Goal: Information Seeking & Learning: Learn about a topic

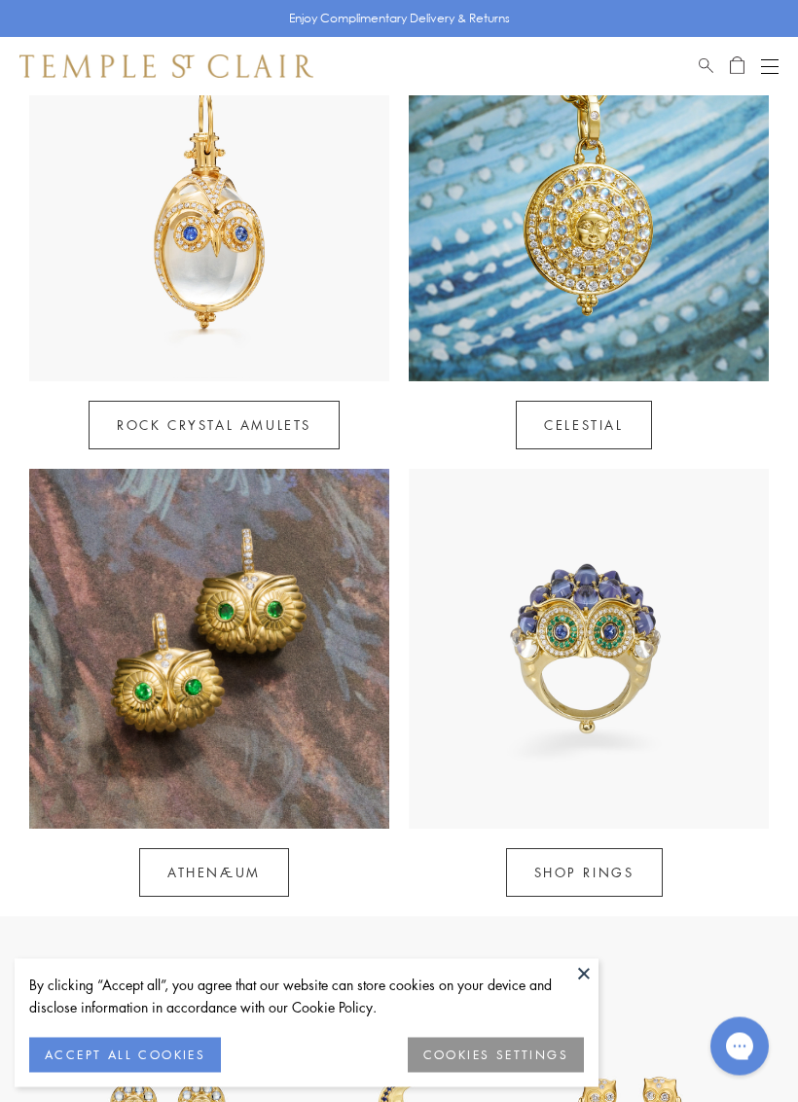
scroll to position [959, 0]
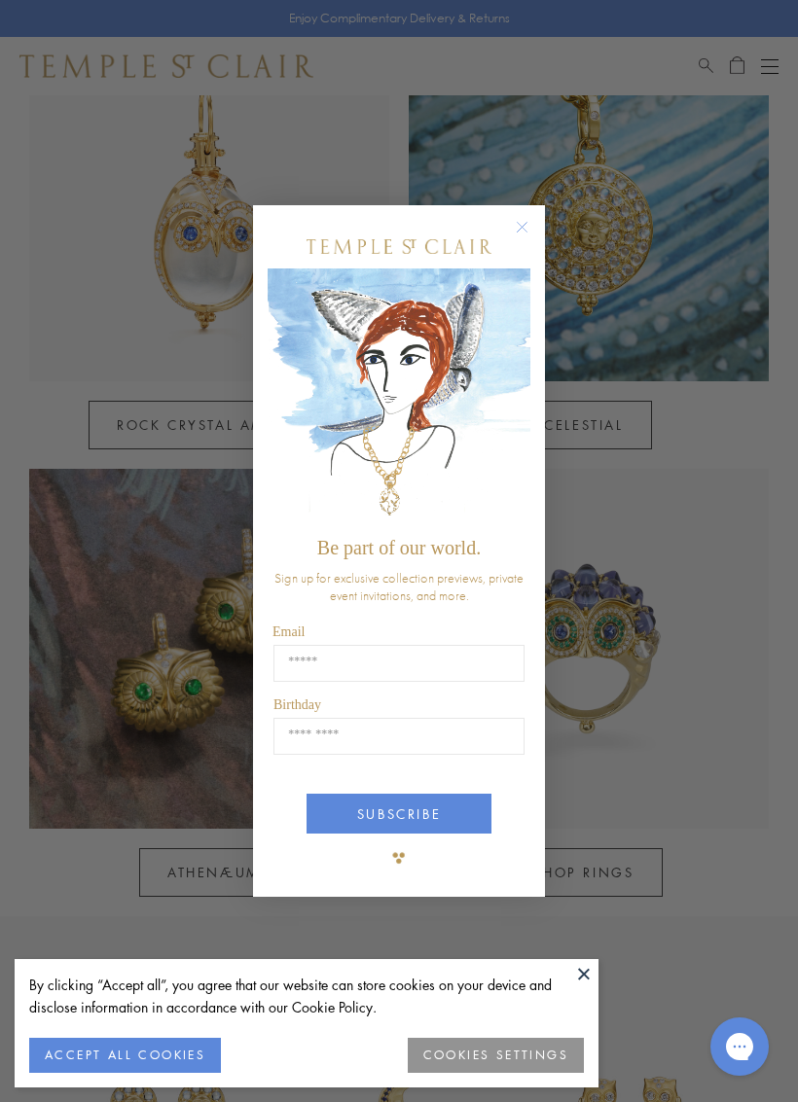
click at [520, 240] on button "Close dialog" at bounding box center [531, 237] width 24 height 24
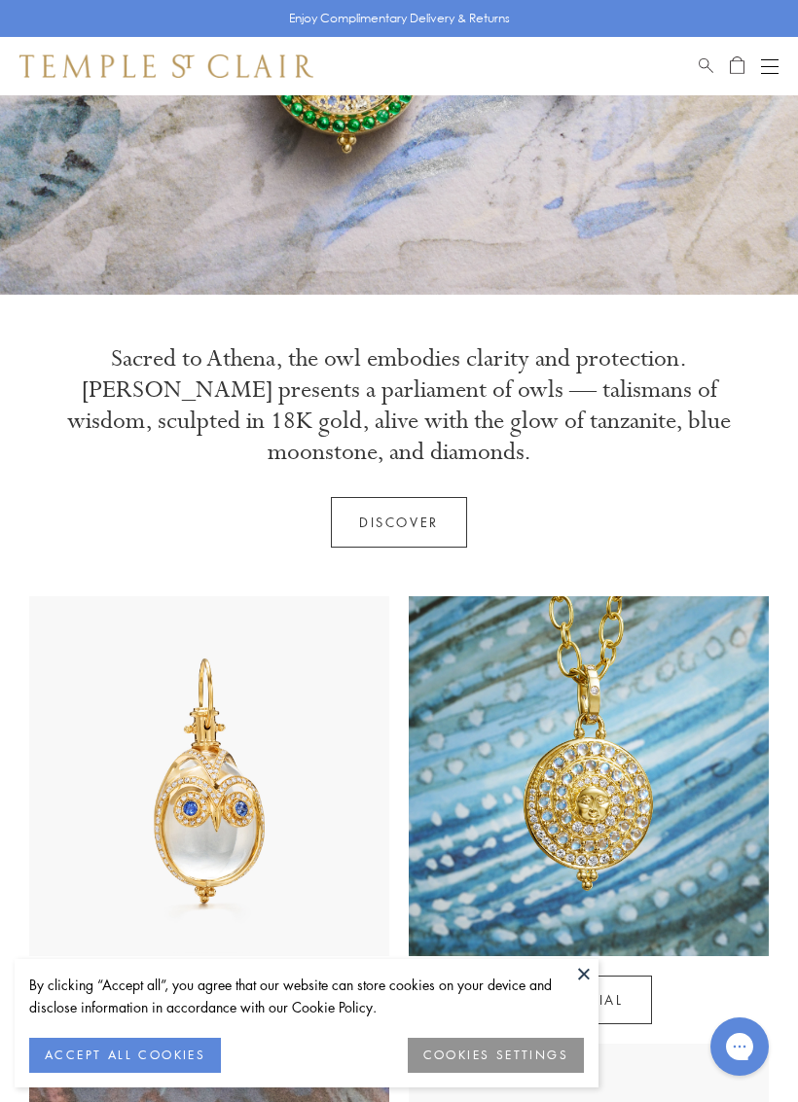
scroll to position [411, 0]
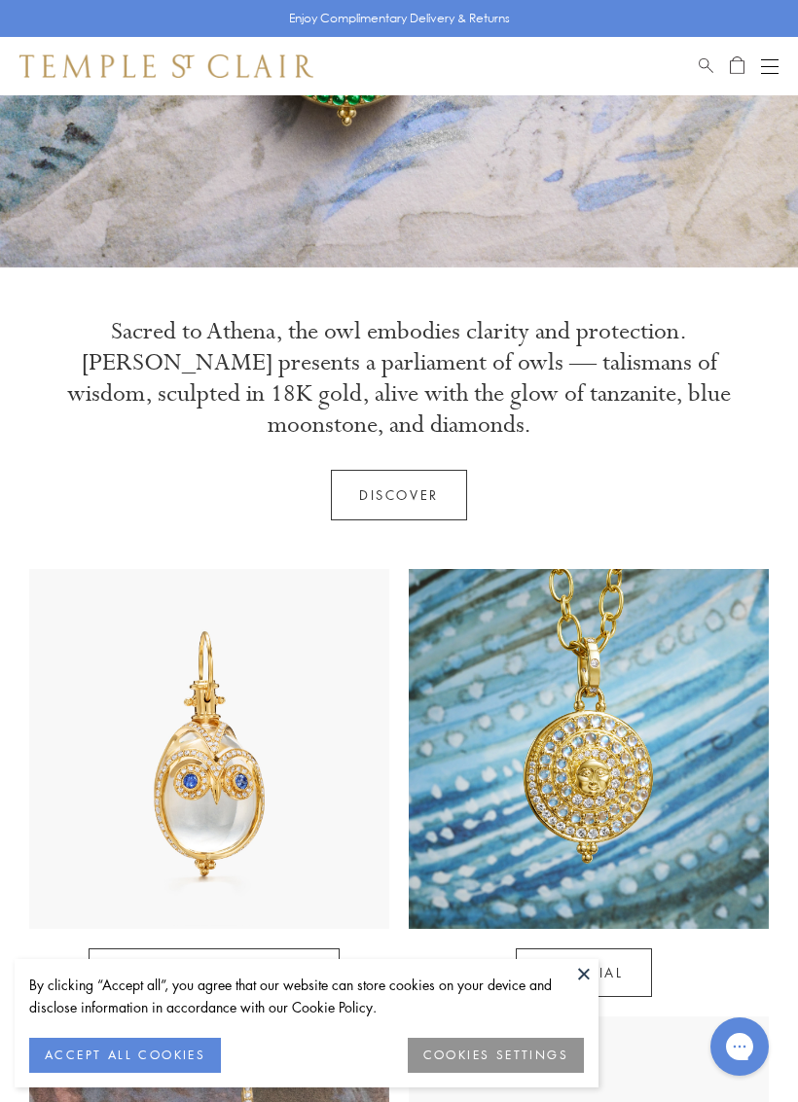
click at [358, 518] on link "Discover" at bounding box center [399, 495] width 136 height 51
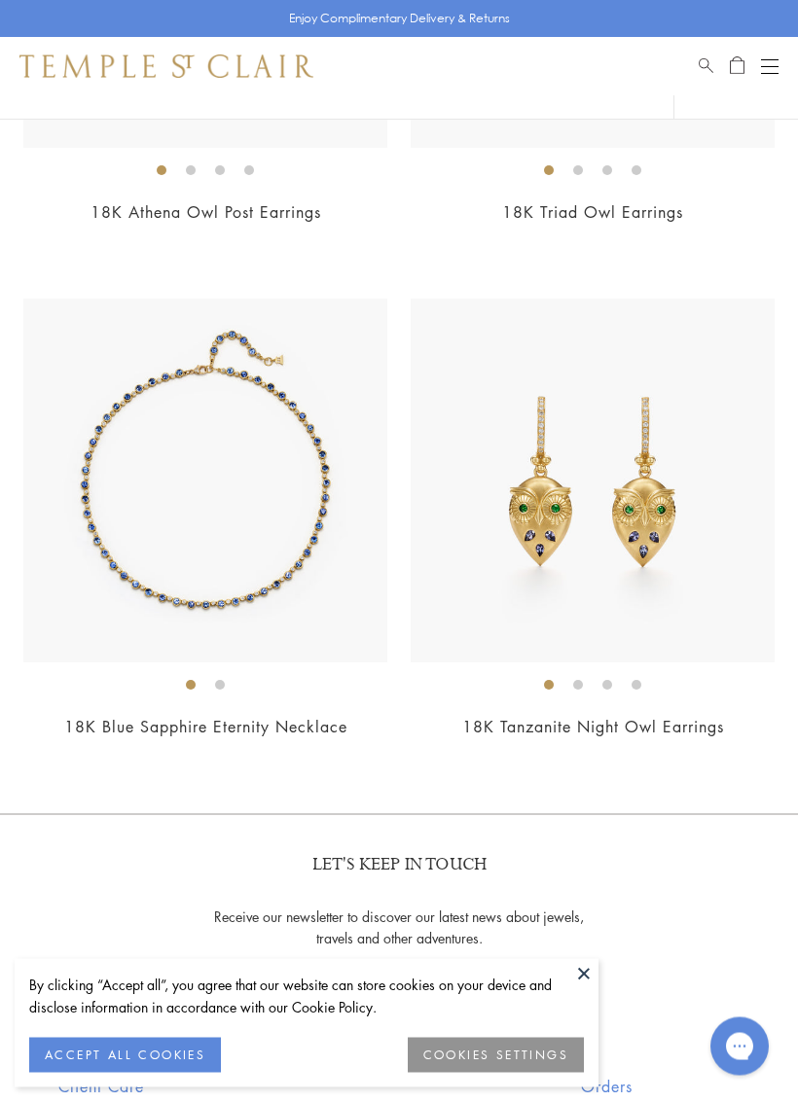
scroll to position [4363, 0]
click at [164, 505] on img at bounding box center [205, 481] width 364 height 364
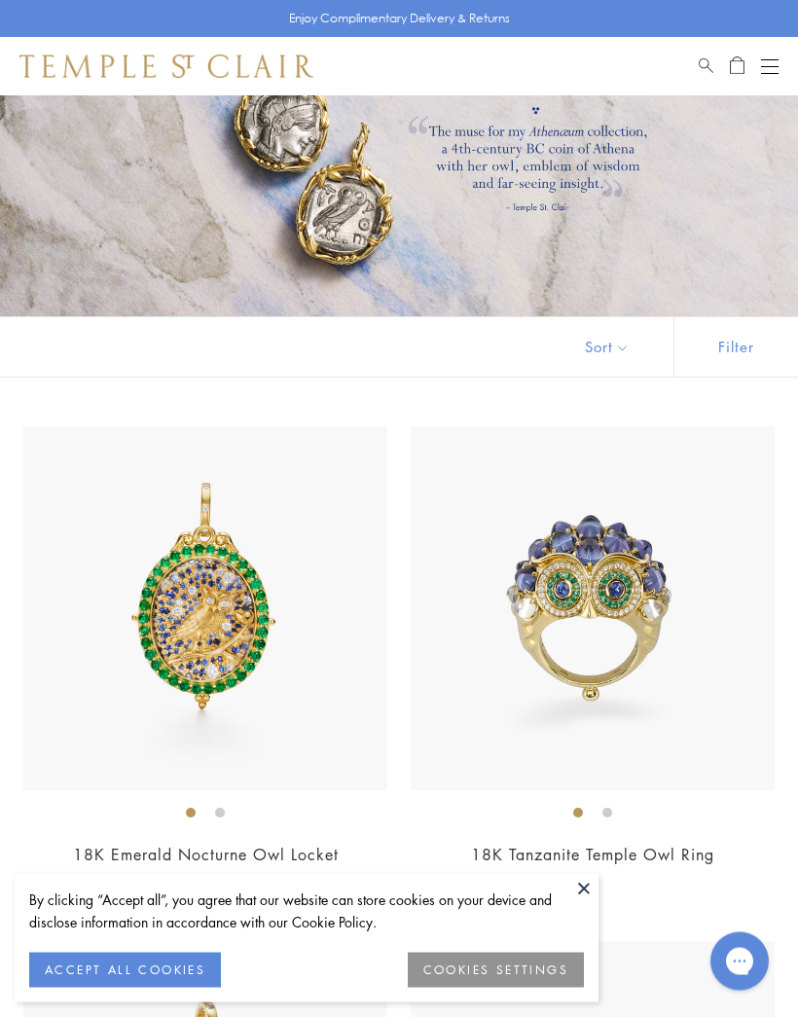
scroll to position [0, 0]
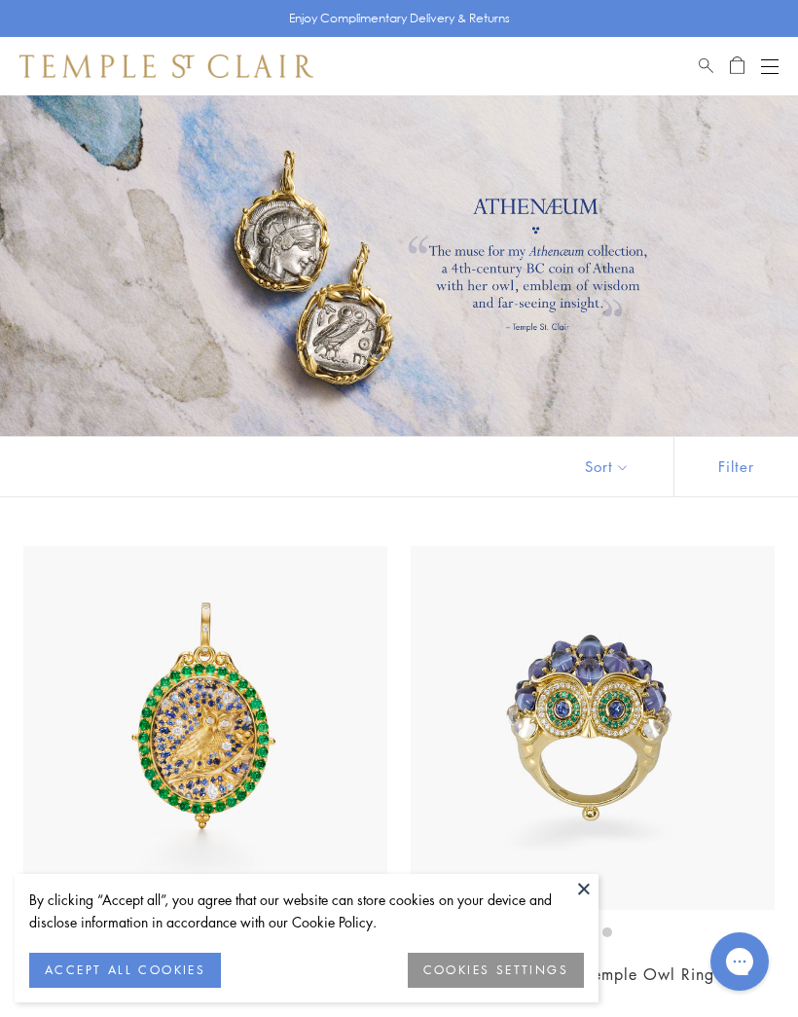
click at [777, 71] on button "Open navigation" at bounding box center [770, 65] width 18 height 23
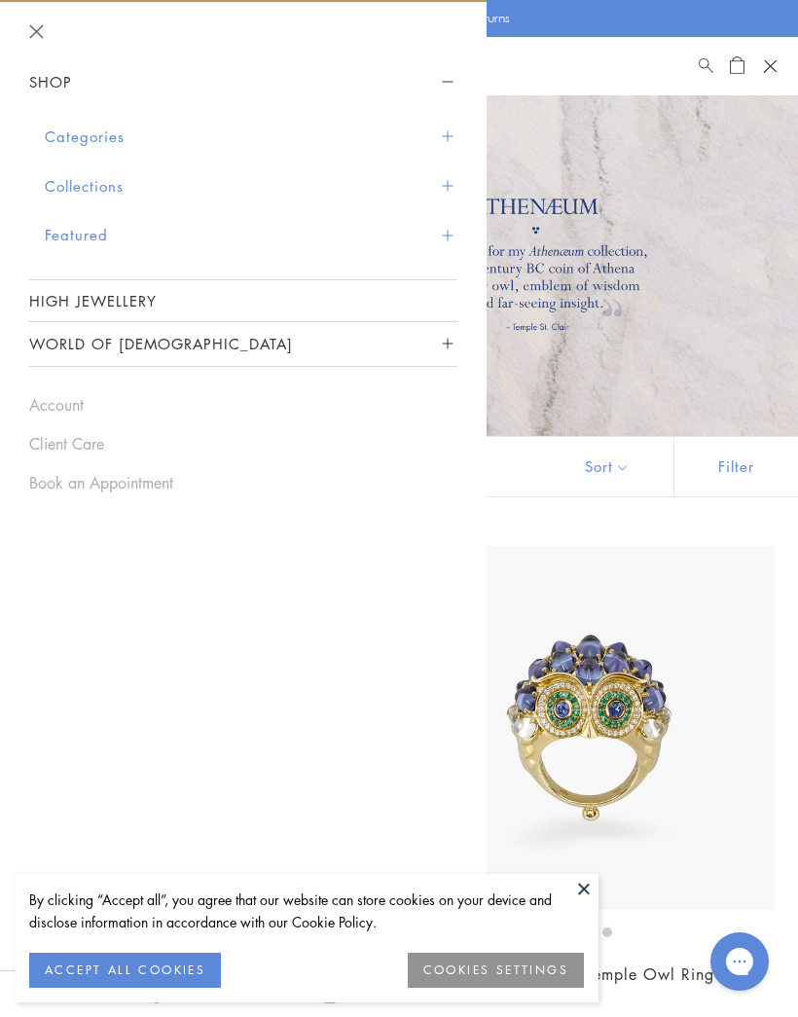
click at [58, 143] on button "Categories" at bounding box center [251, 137] width 412 height 50
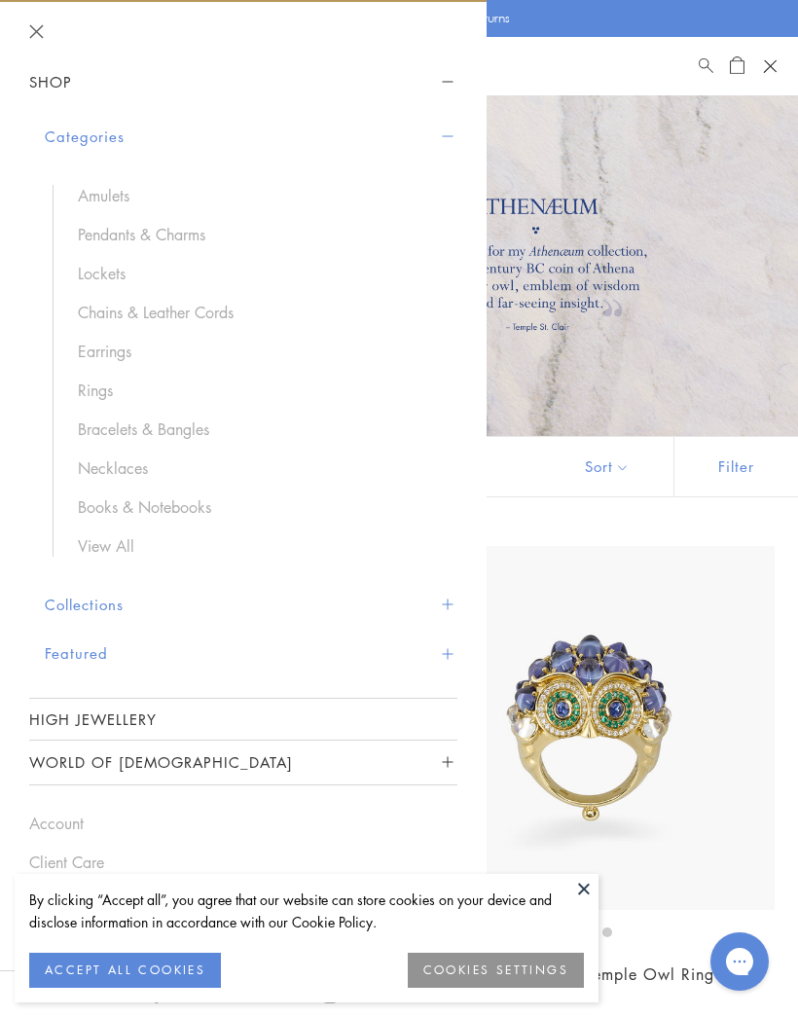
click at [97, 240] on link "Pendants & Charms" at bounding box center [258, 234] width 360 height 21
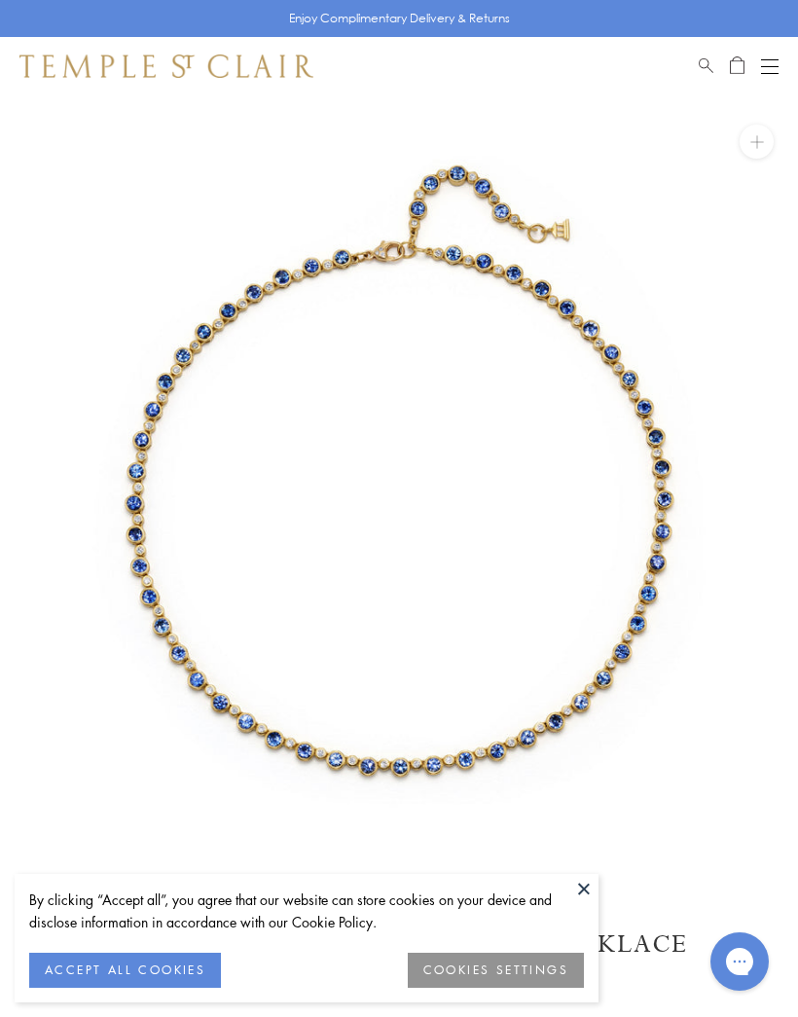
click at [573, 887] on button at bounding box center [583, 888] width 29 height 29
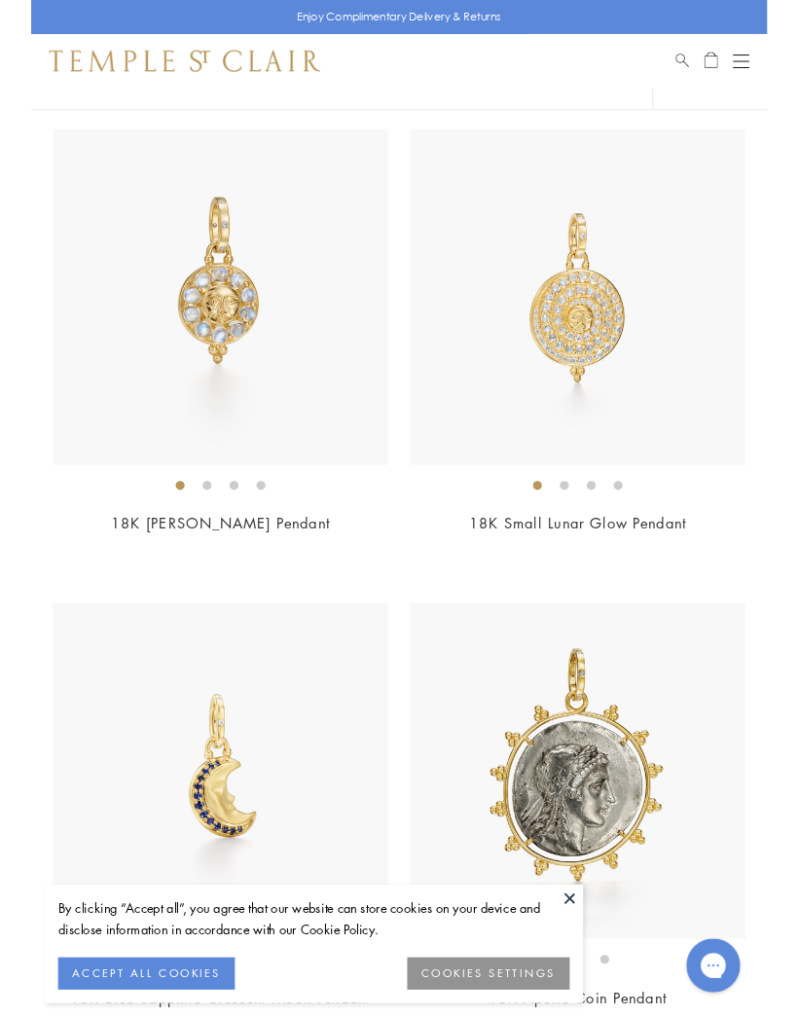
scroll to position [2251, 0]
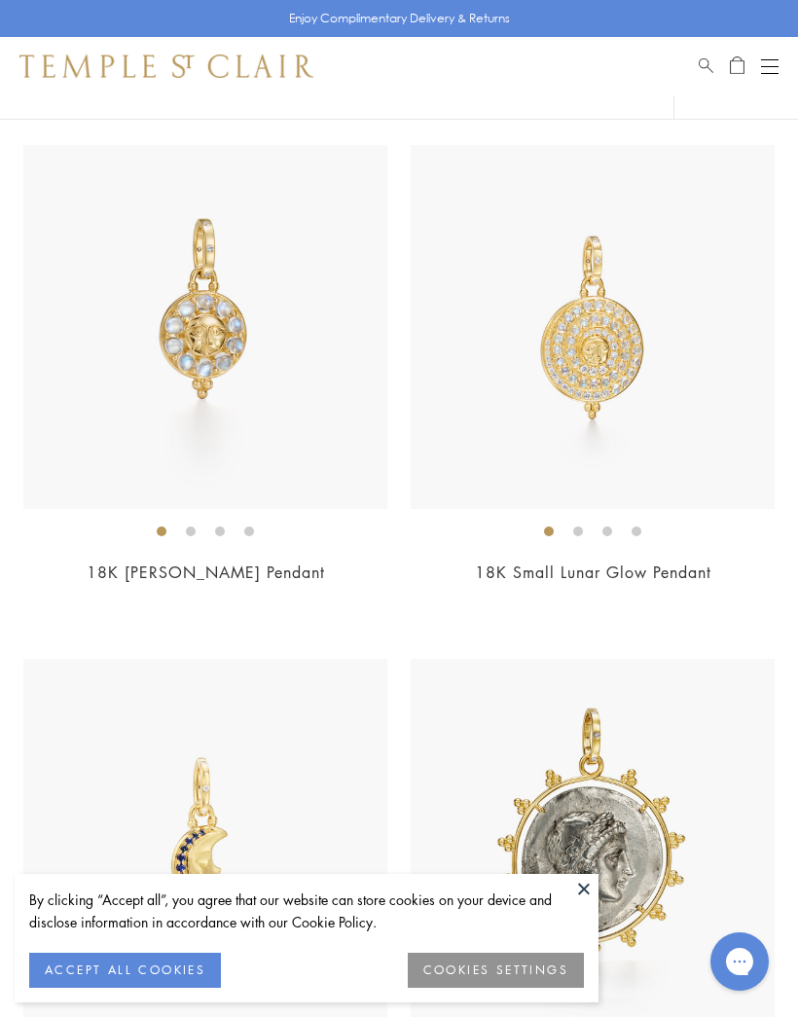
click at [586, 338] on img at bounding box center [593, 327] width 364 height 364
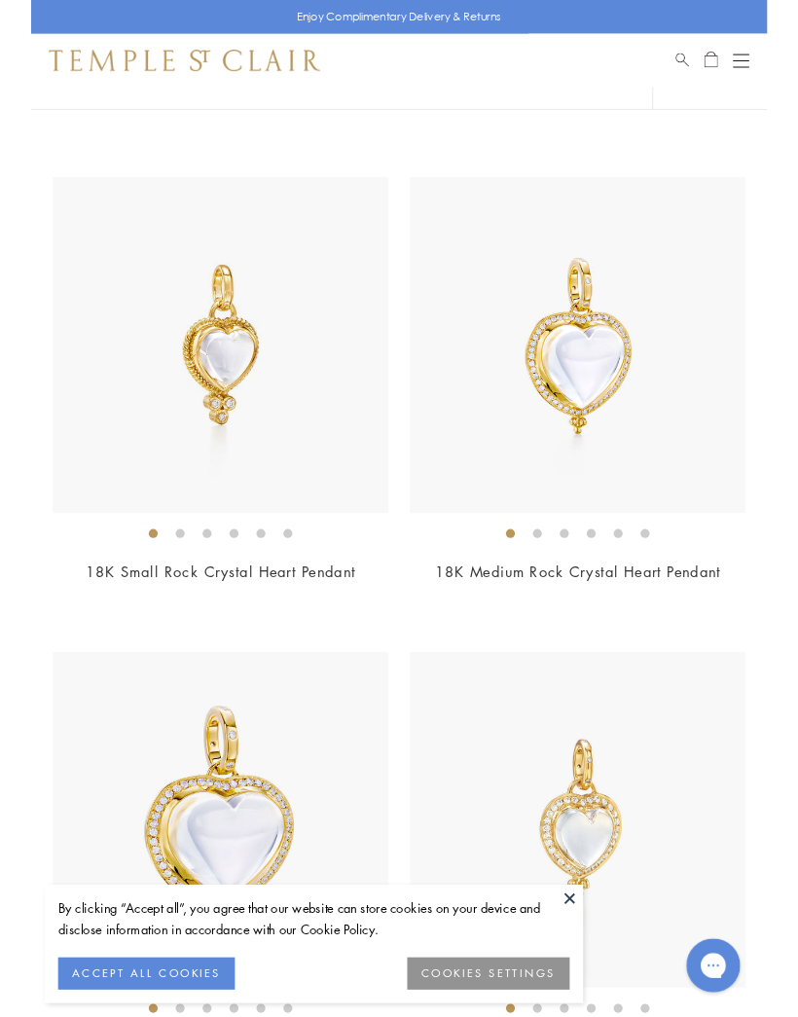
scroll to position [6837, 0]
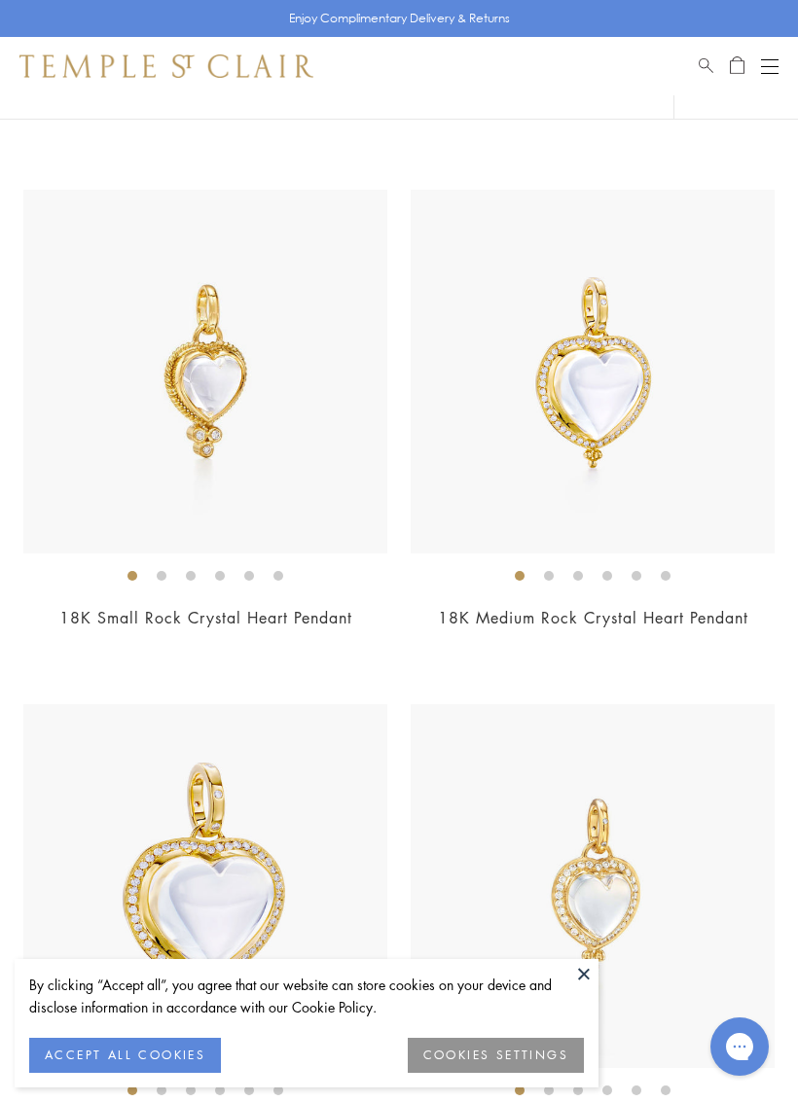
click at [547, 377] on img at bounding box center [593, 372] width 364 height 364
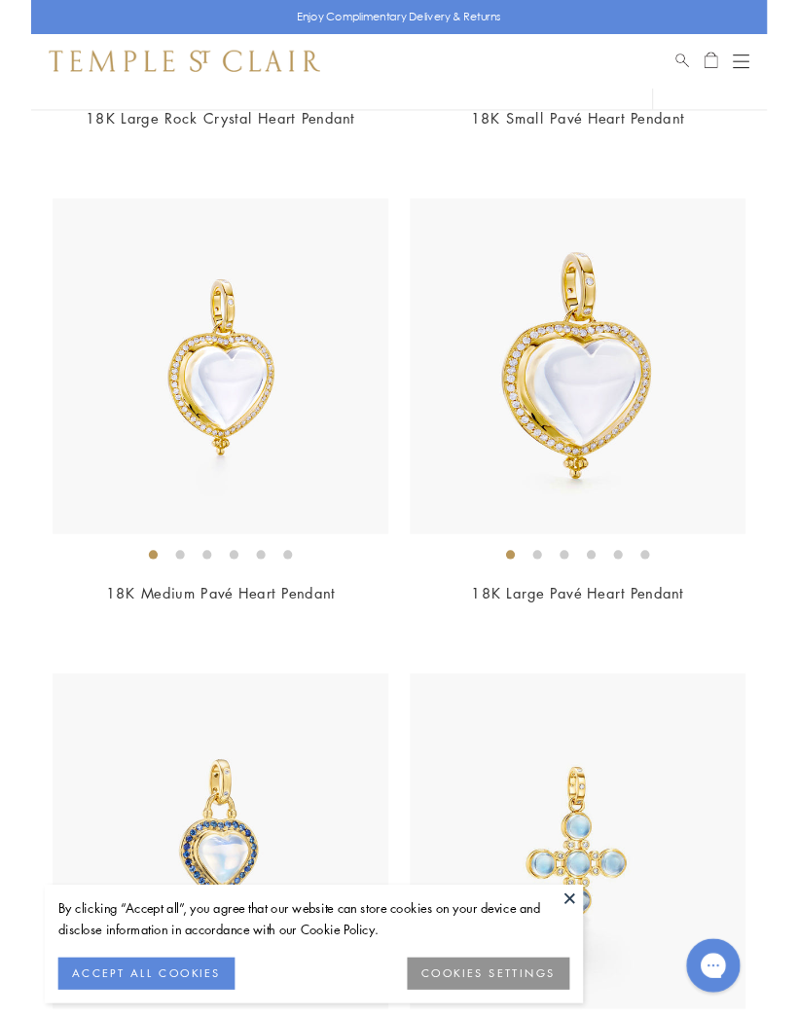
scroll to position [7841, 0]
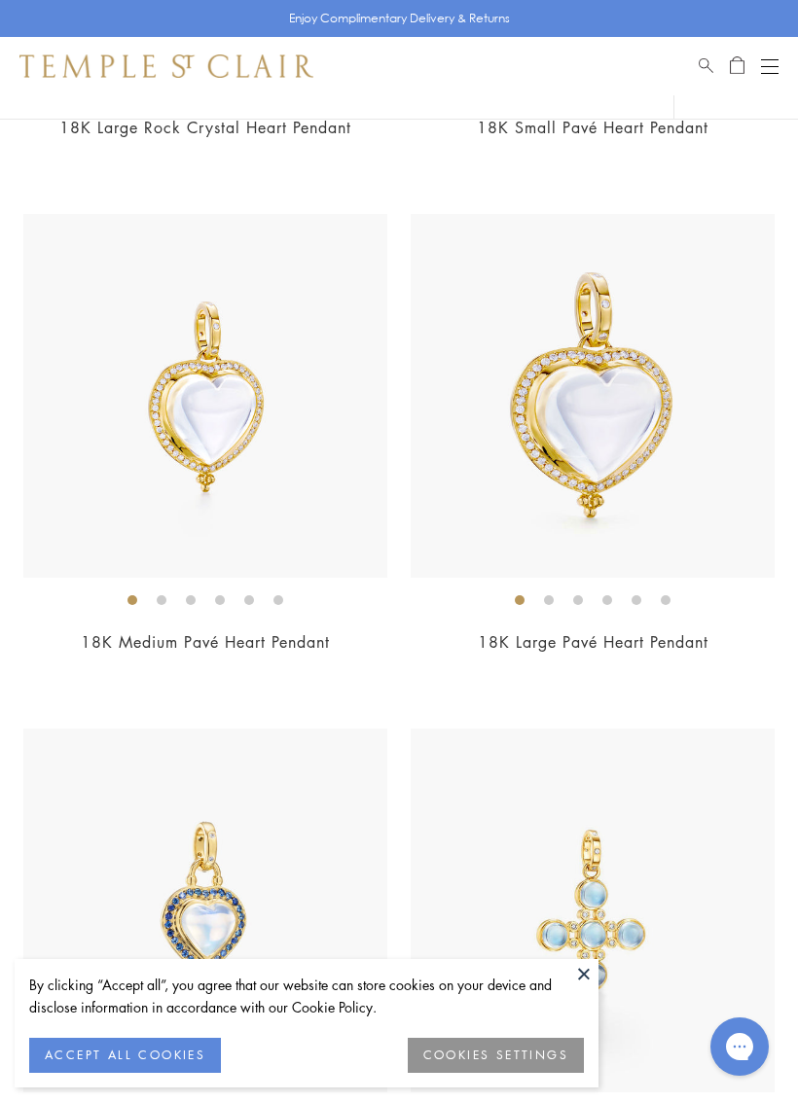
click at [131, 425] on img at bounding box center [205, 396] width 364 height 364
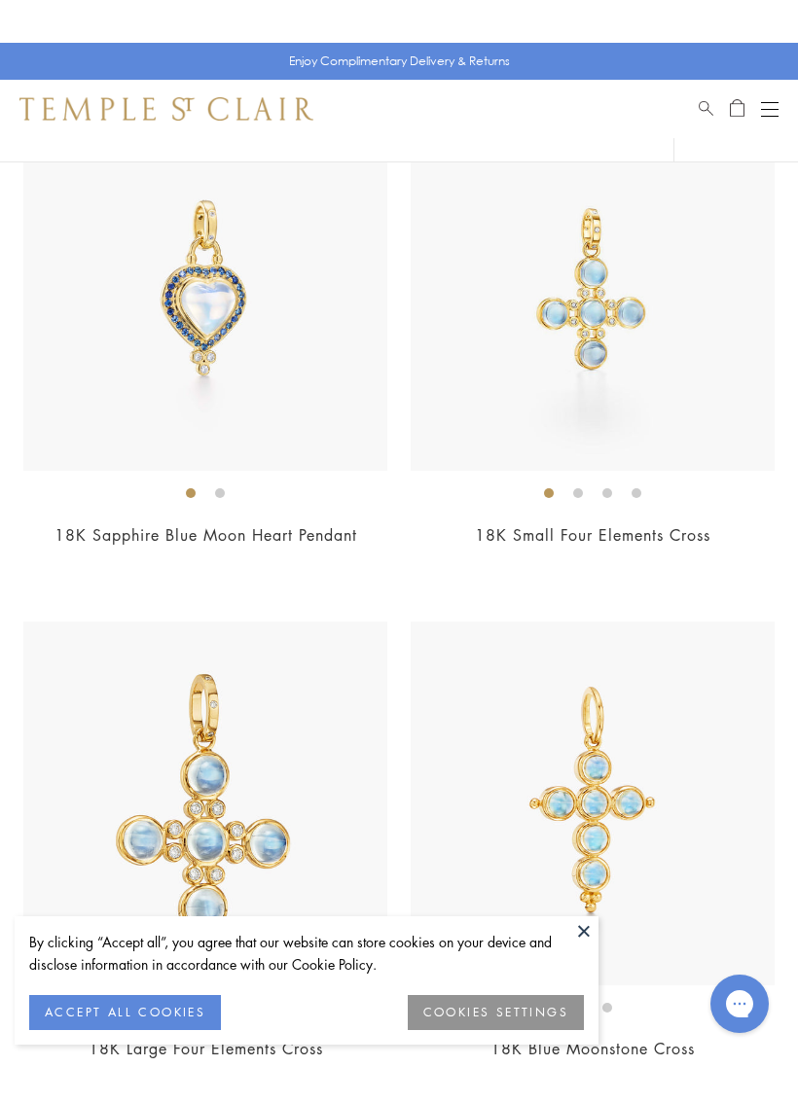
scroll to position [8510, 0]
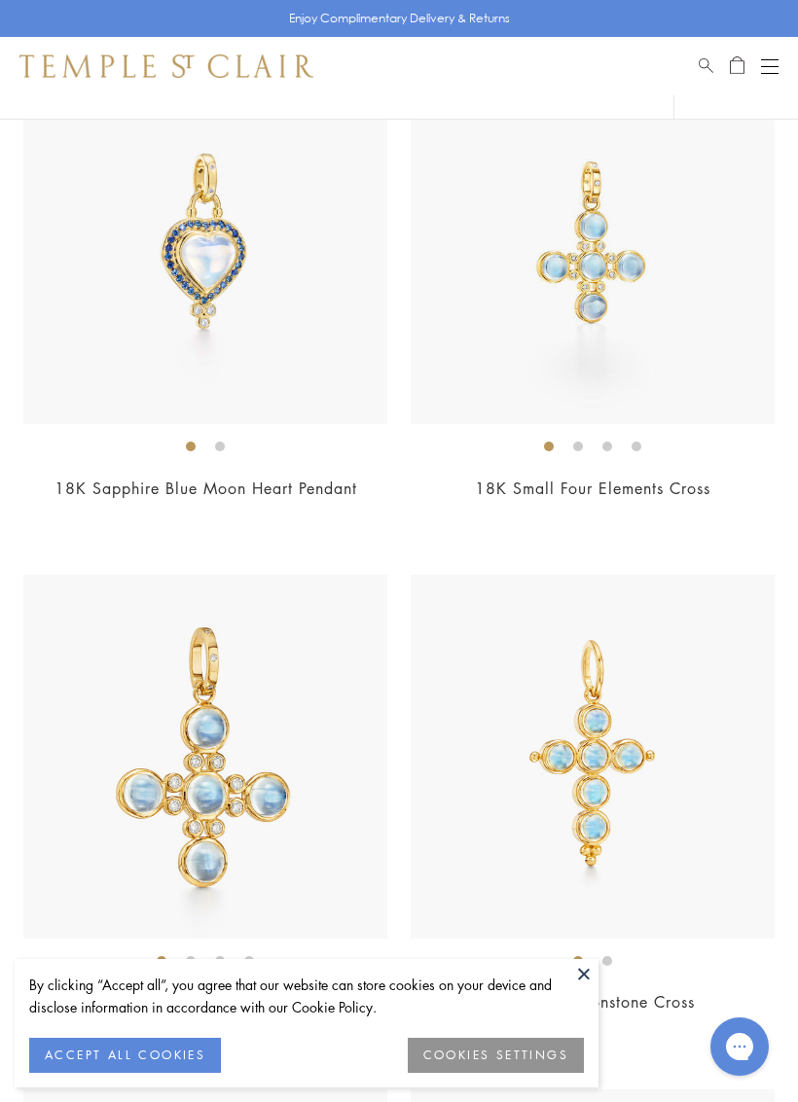
click at [141, 320] on img at bounding box center [205, 242] width 364 height 364
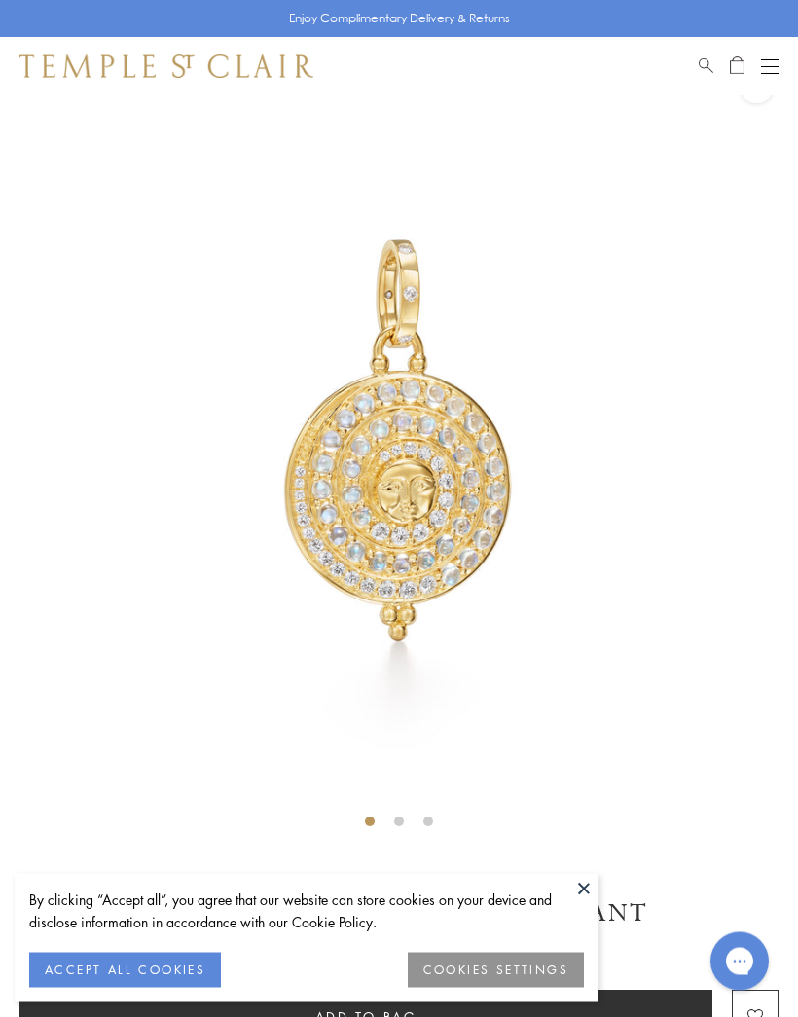
scroll to position [54, 0]
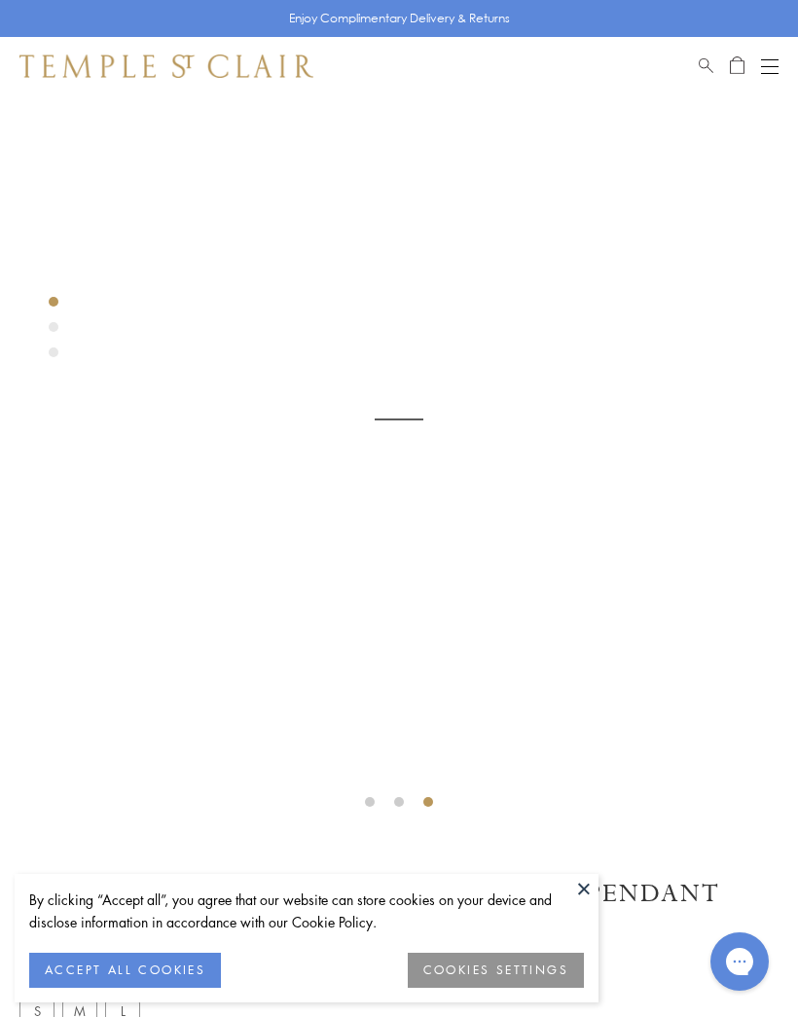
scroll to position [95, 0]
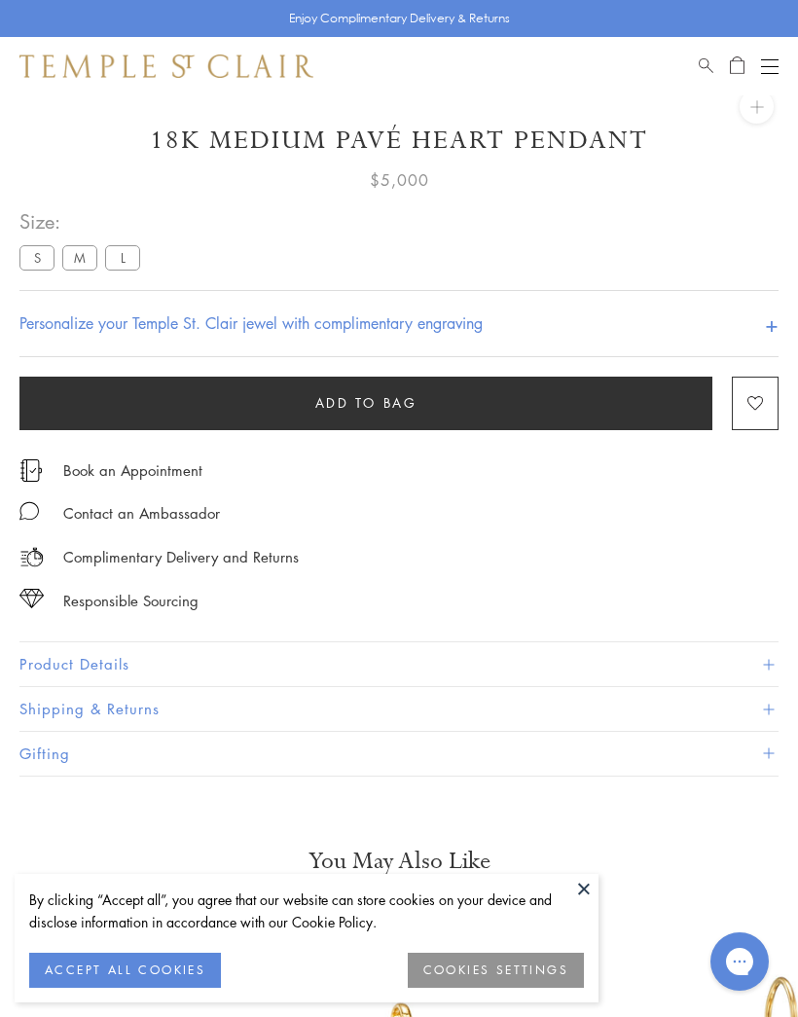
scroll to position [95, 0]
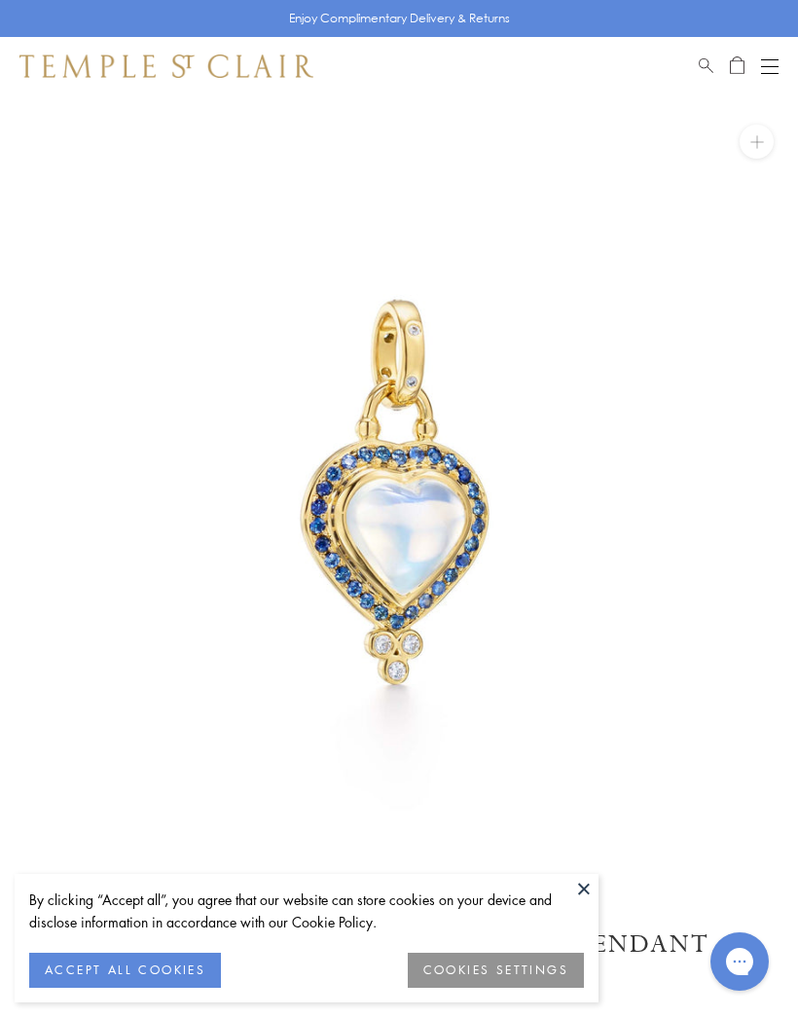
click at [579, 896] on button at bounding box center [583, 888] width 29 height 29
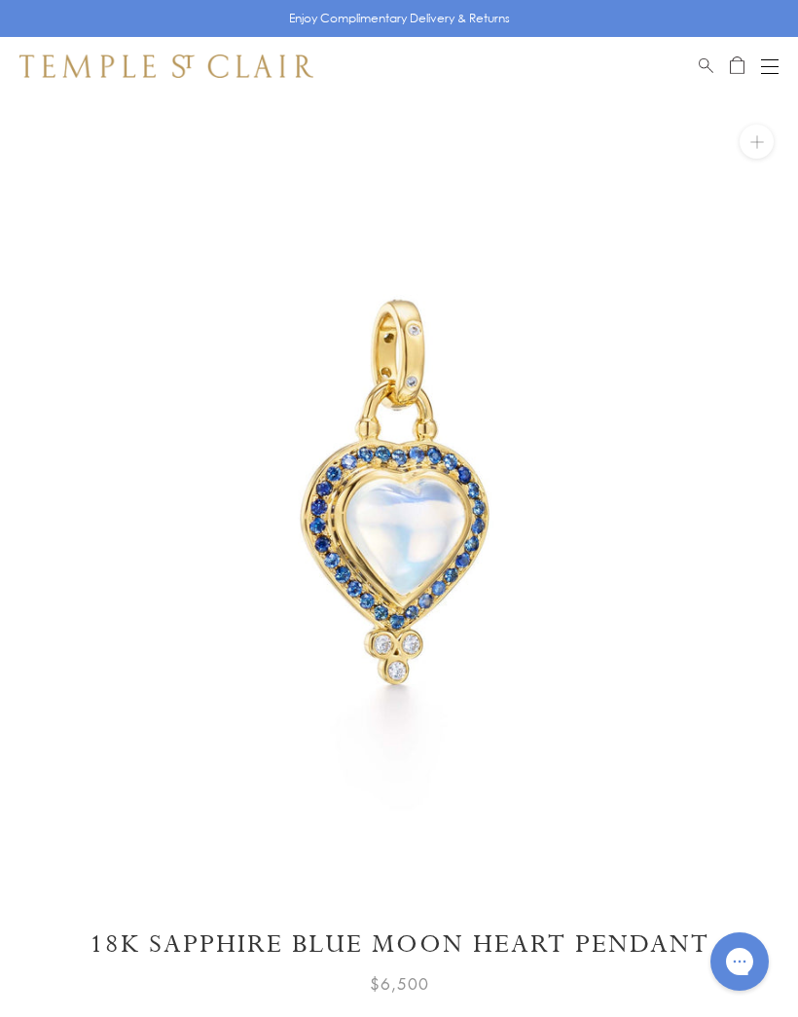
click at [761, 75] on button "Open navigation" at bounding box center [770, 65] width 18 height 23
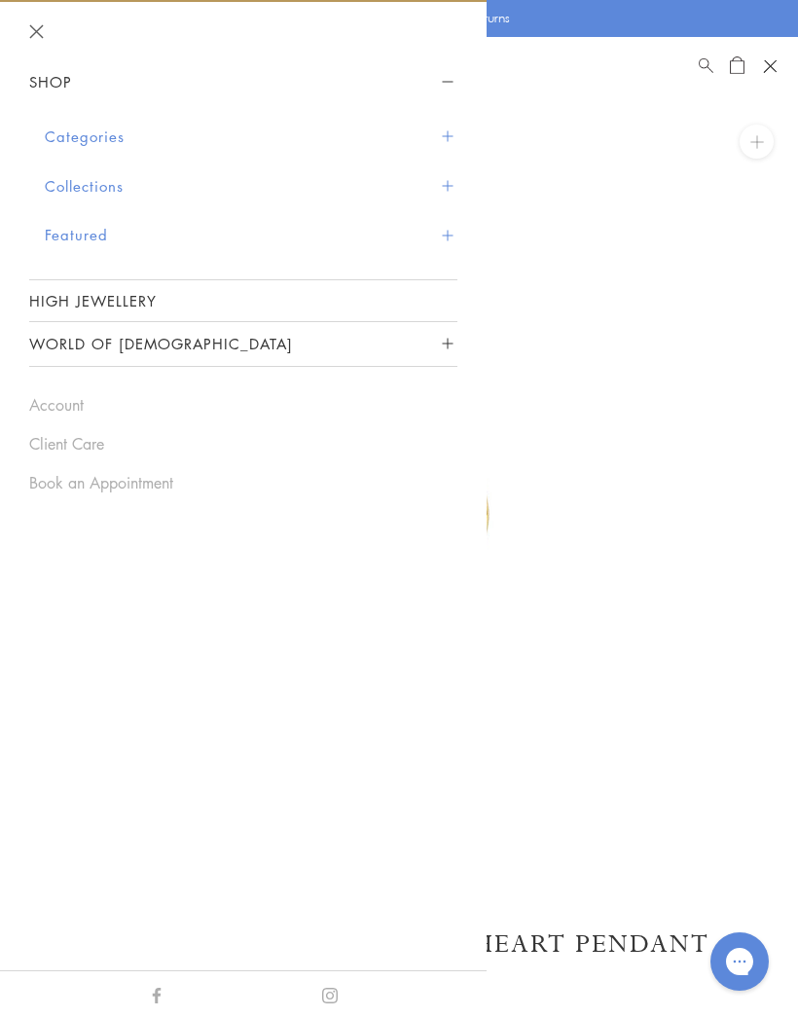
click at [64, 140] on button "Categories" at bounding box center [251, 137] width 412 height 50
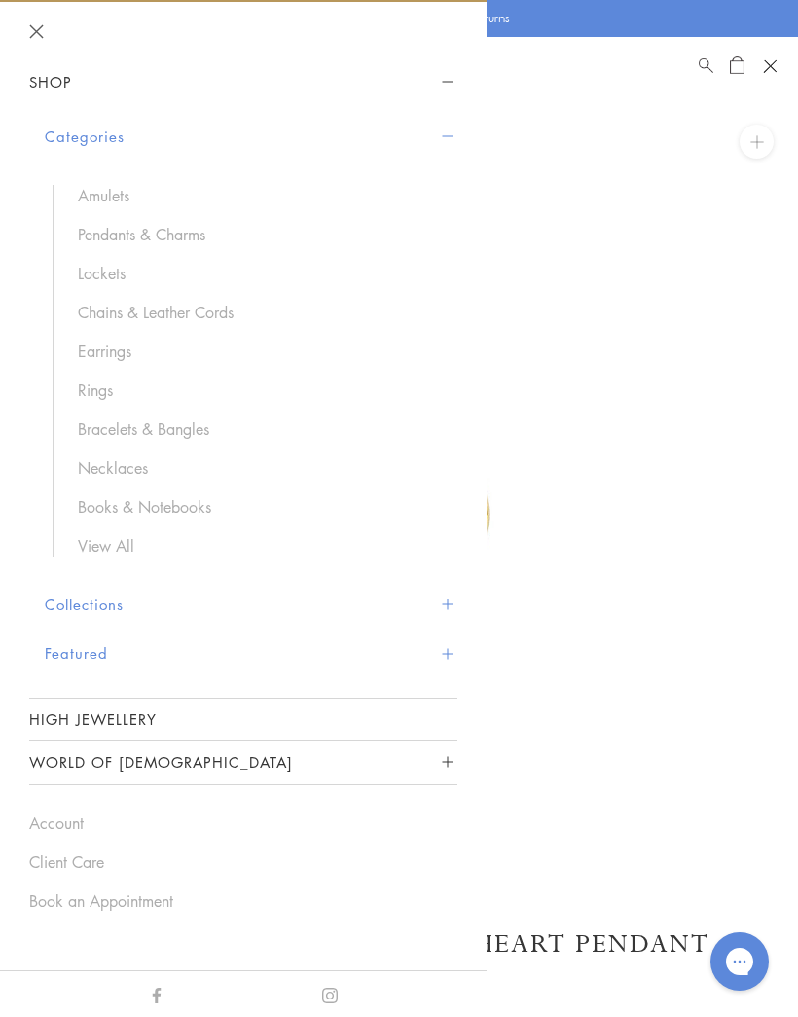
click at [82, 353] on link "Earrings" at bounding box center [258, 350] width 360 height 21
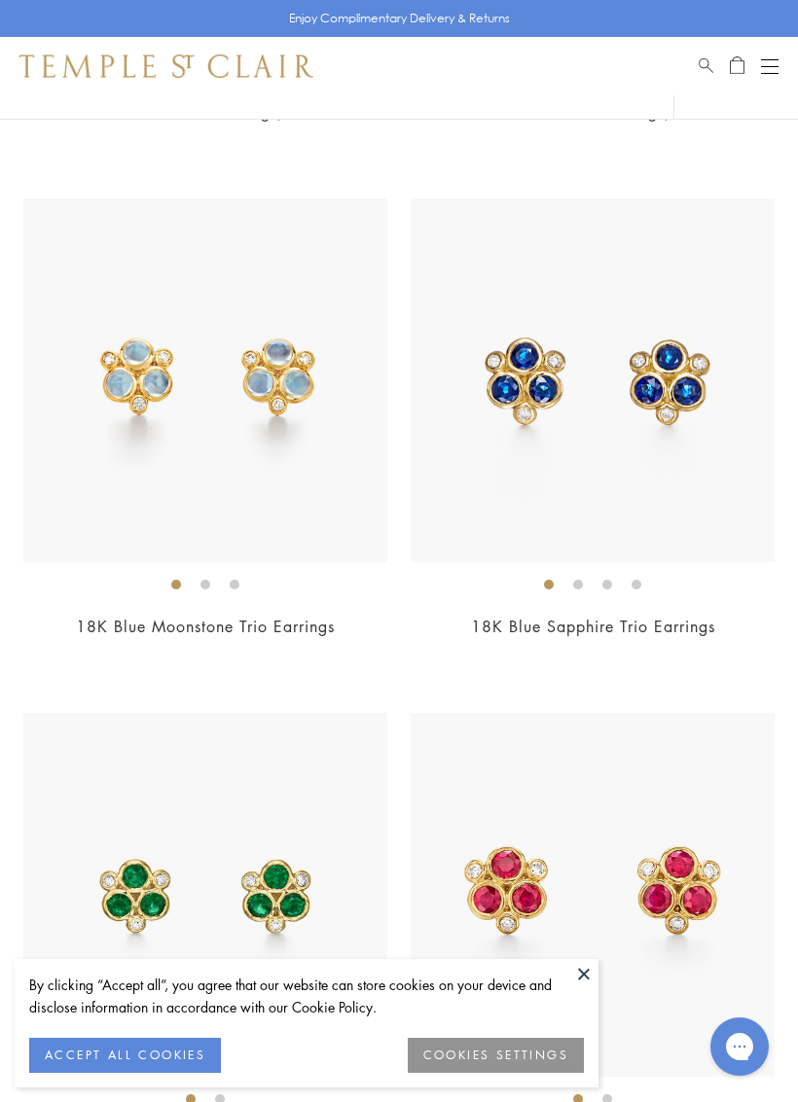
scroll to position [4770, 0]
click at [518, 369] on img at bounding box center [593, 379] width 364 height 364
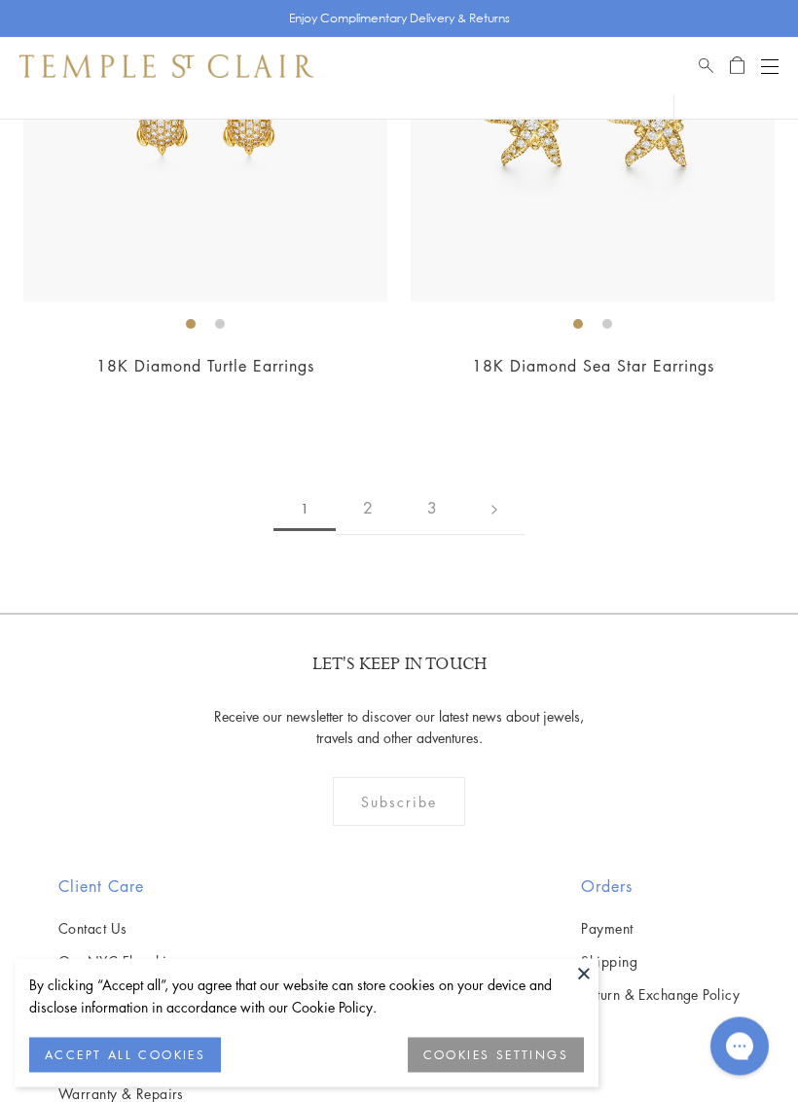
scroll to position [13287, 0]
click at [375, 483] on link "2" at bounding box center [368, 507] width 64 height 54
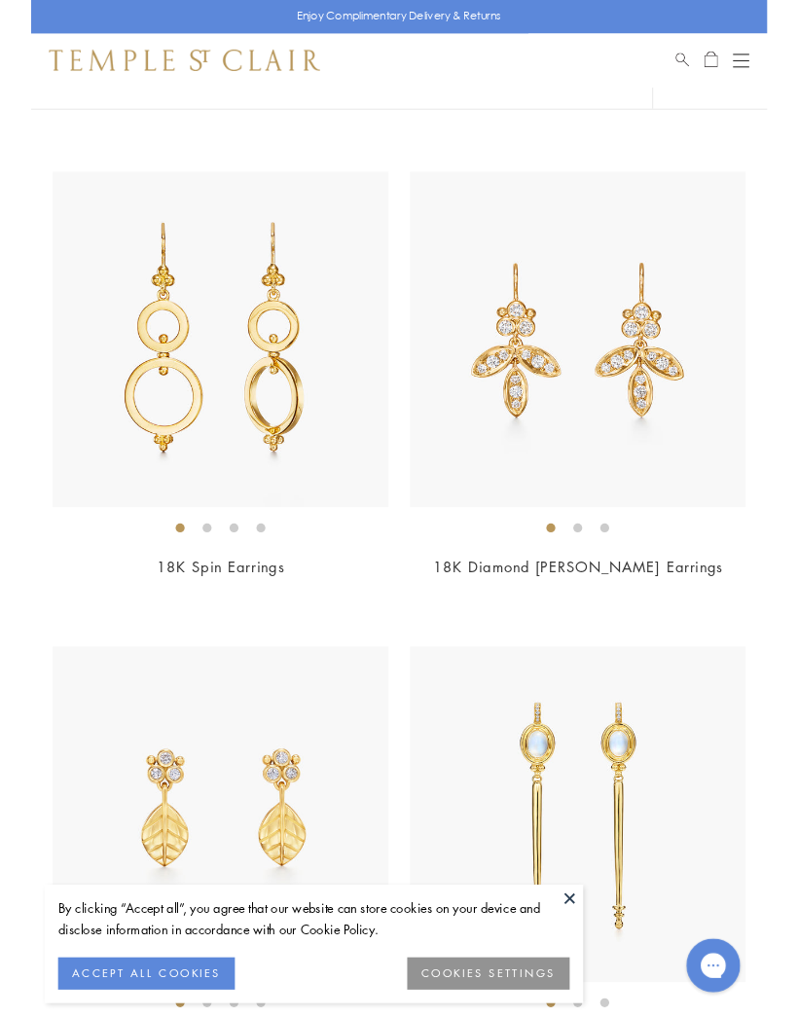
scroll to position [8963, 0]
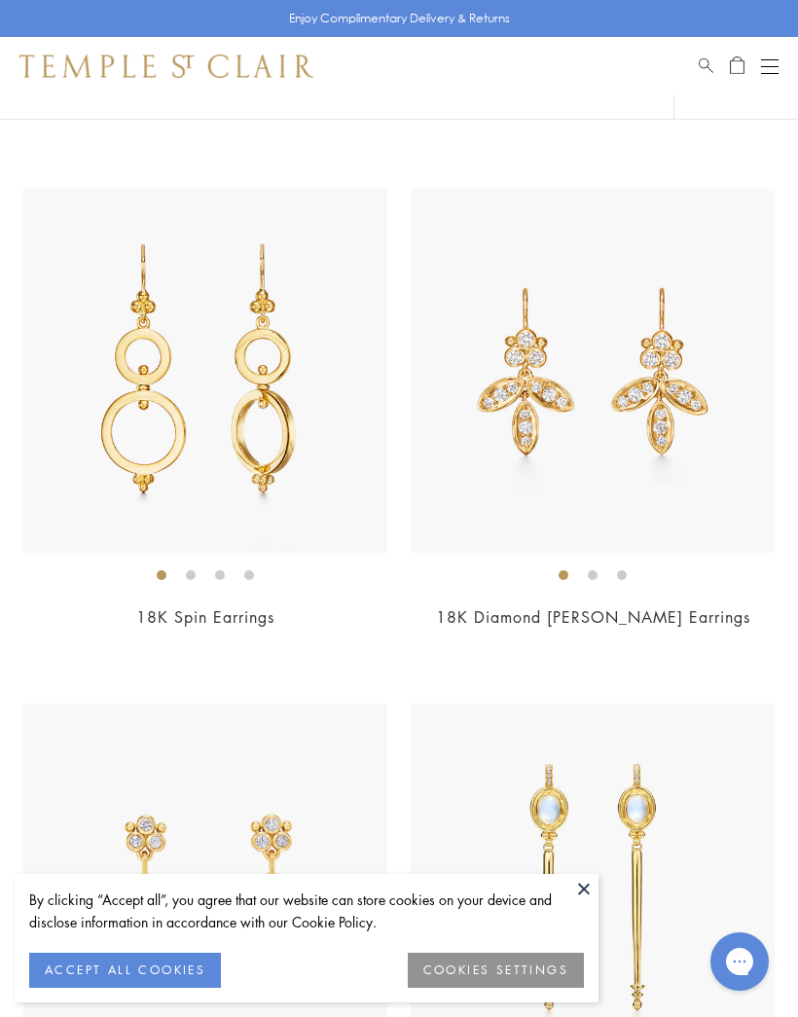
click at [516, 371] on img at bounding box center [593, 371] width 364 height 364
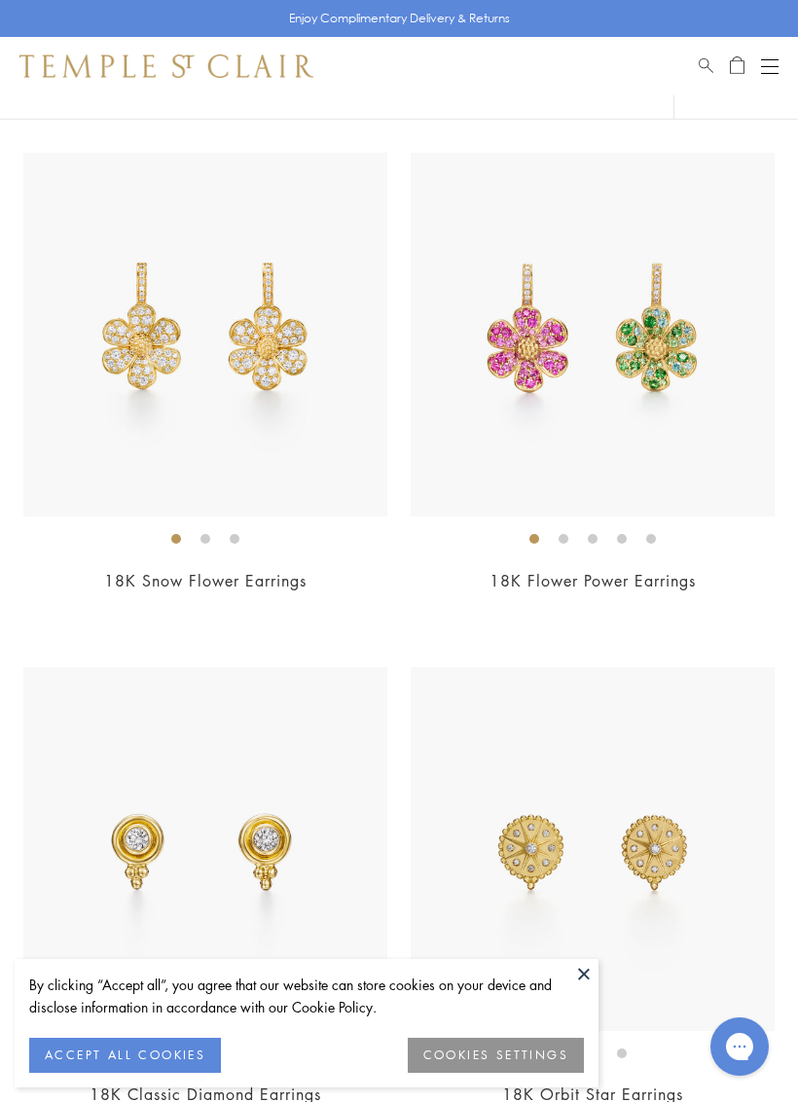
scroll to position [184, 0]
click at [519, 387] on img at bounding box center [593, 336] width 364 height 364
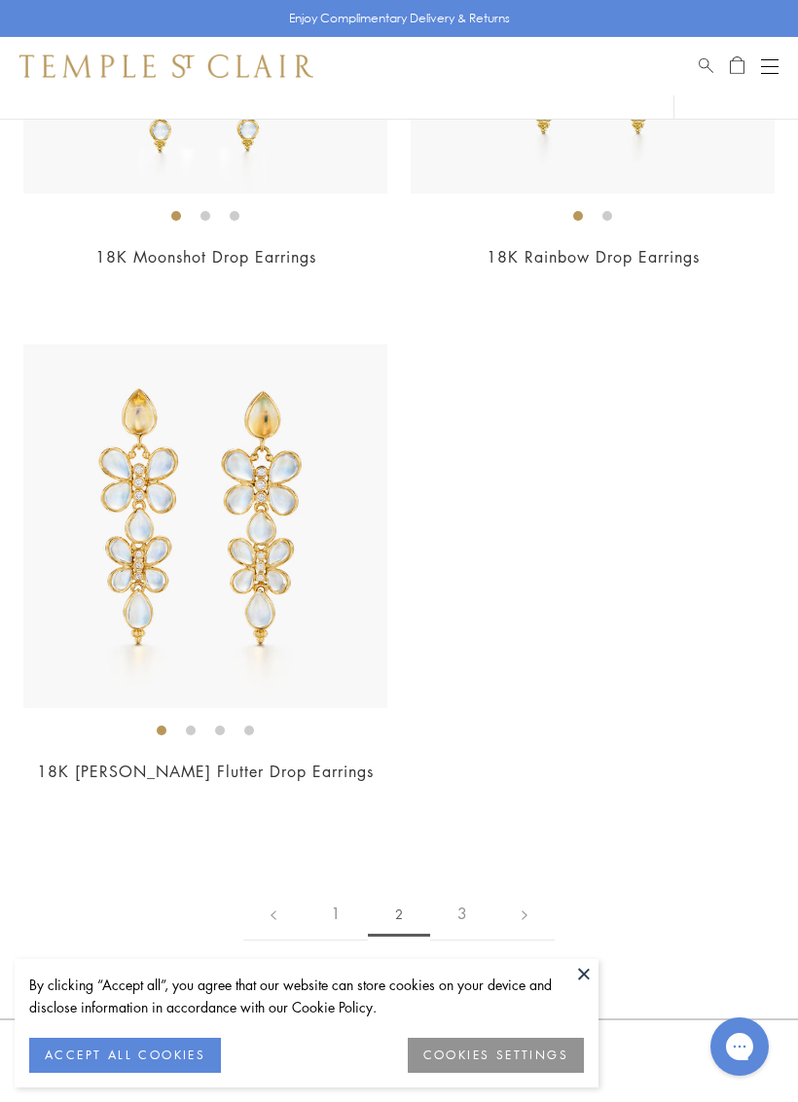
scroll to position [12443, 0]
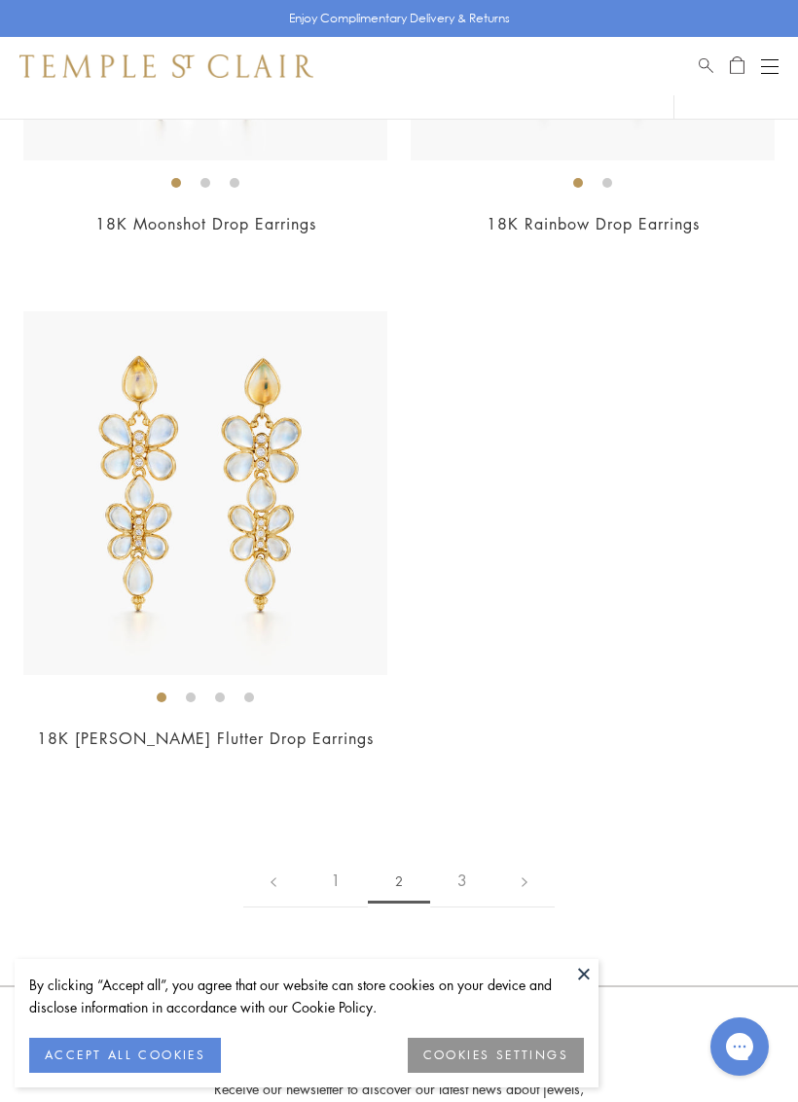
click at [464, 862] on link "3" at bounding box center [462, 881] width 64 height 54
